Goal: Task Accomplishment & Management: Manage account settings

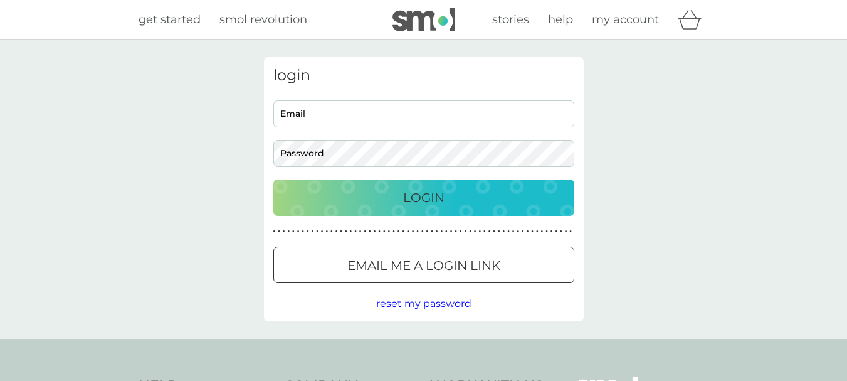
click at [323, 115] on input "Email" at bounding box center [423, 113] width 301 height 27
type input "[EMAIL_ADDRESS][DOMAIN_NAME]"
click at [403, 206] on p "Login" at bounding box center [423, 197] width 41 height 20
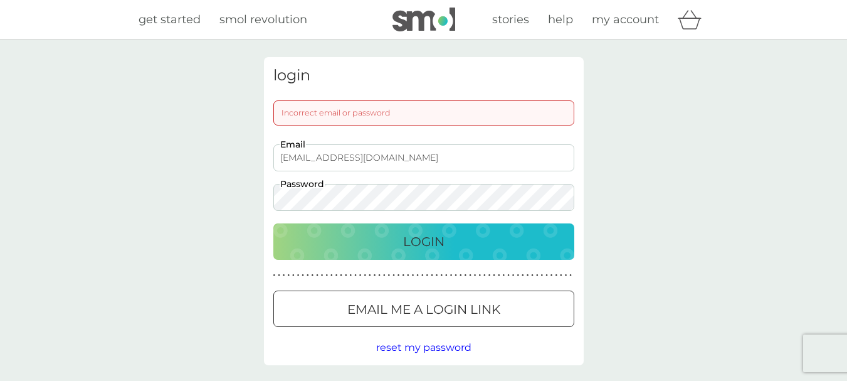
click at [317, 238] on div "Login" at bounding box center [424, 241] width 276 height 20
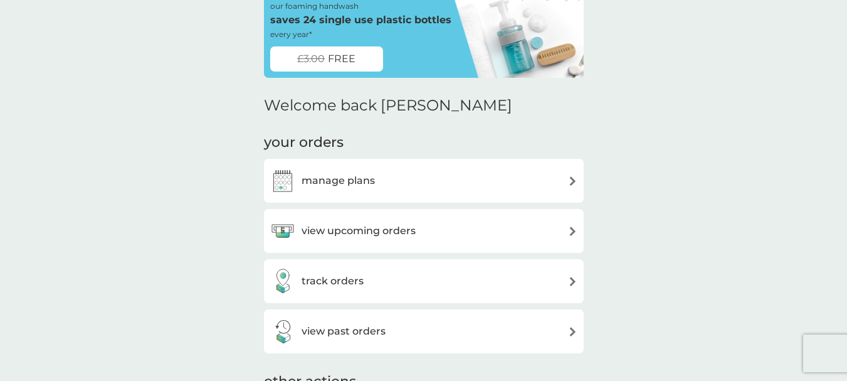
scroll to position [63, 0]
click at [574, 182] on img at bounding box center [572, 181] width 9 height 9
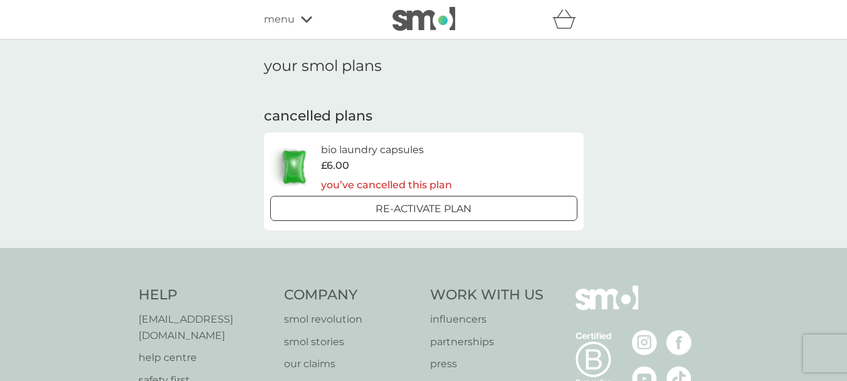
click at [339, 162] on span "£6.00" at bounding box center [335, 165] width 28 height 16
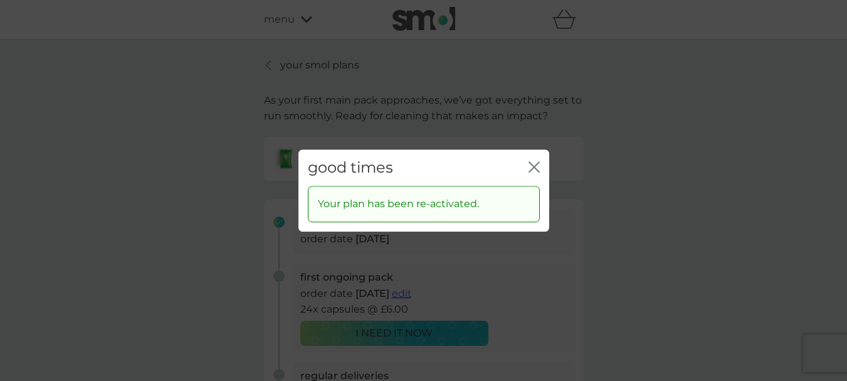
click at [537, 163] on icon "close" at bounding box center [533, 166] width 11 height 11
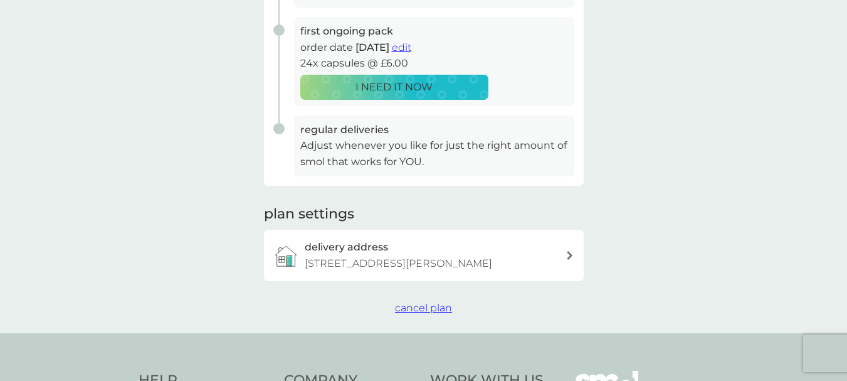
scroll to position [251, 0]
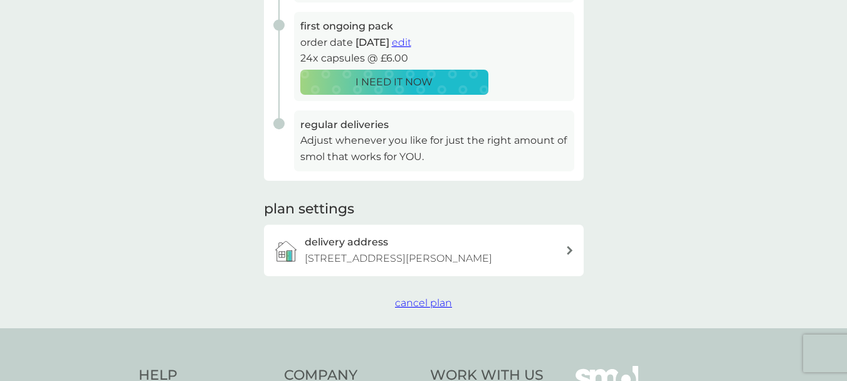
click at [428, 306] on span "cancel plan" at bounding box center [423, 303] width 57 height 12
